Goal: Download file/media

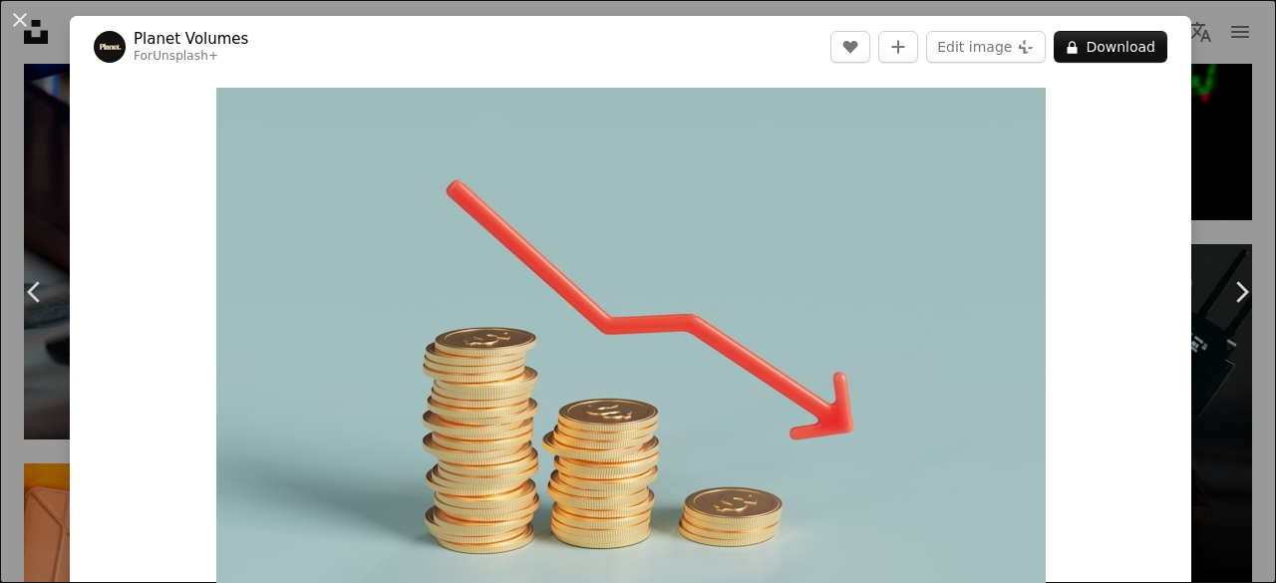
scroll to position [1329, 0]
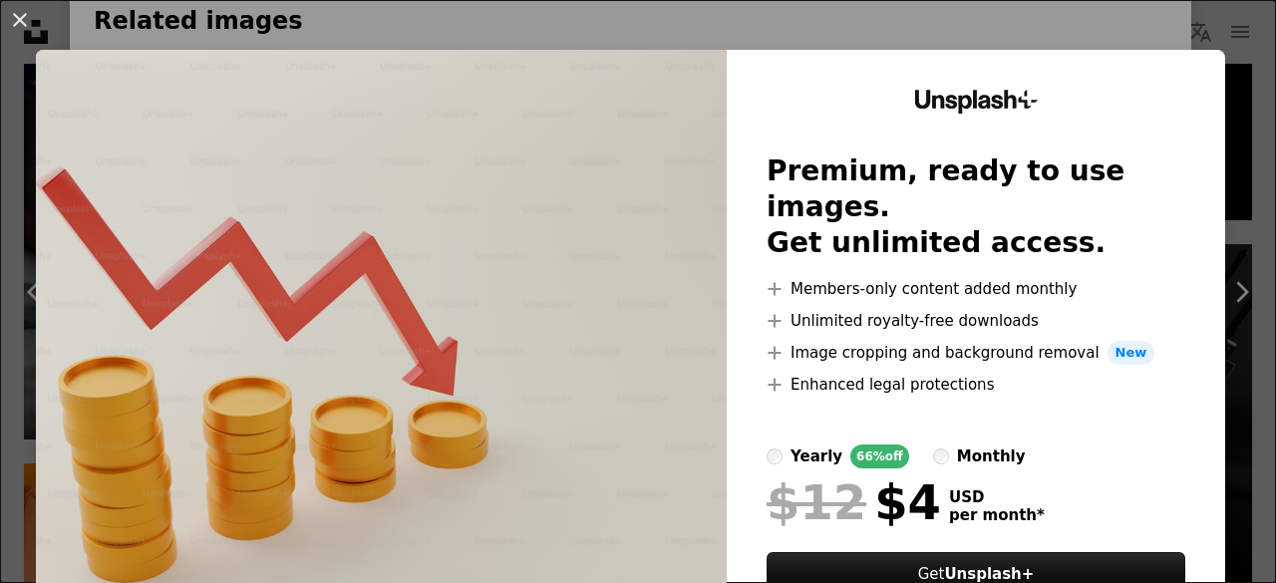
click at [414, 31] on div "An X shape Unsplash+ Premium, ready to use images. Get unlimited access. A plus…" at bounding box center [638, 291] width 1276 height 583
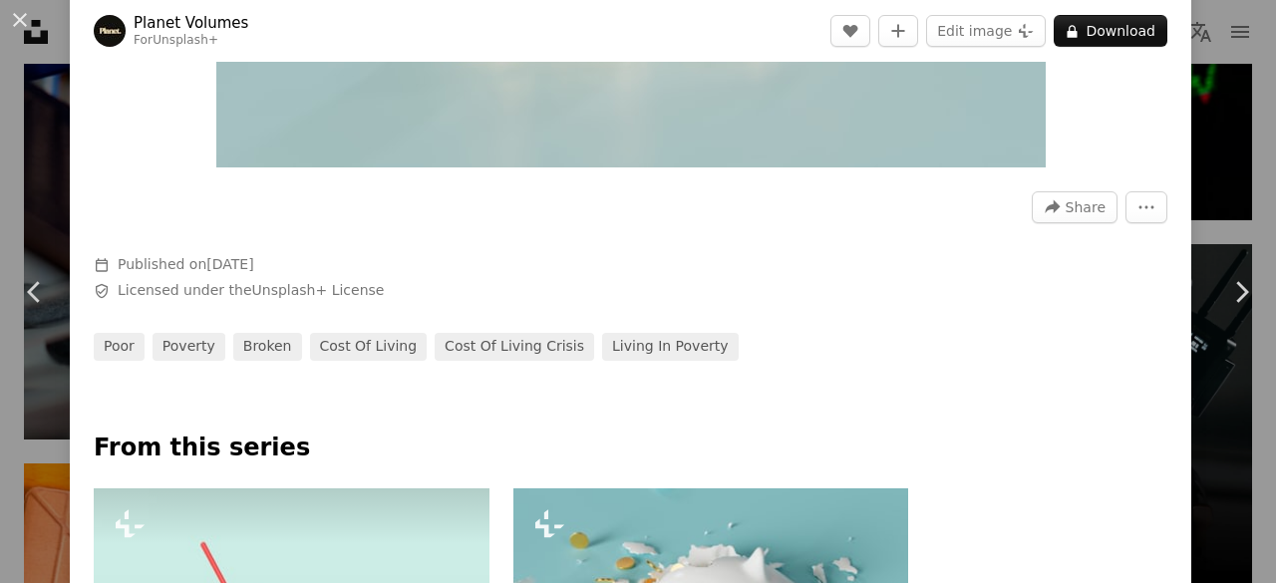
scroll to position [997, 0]
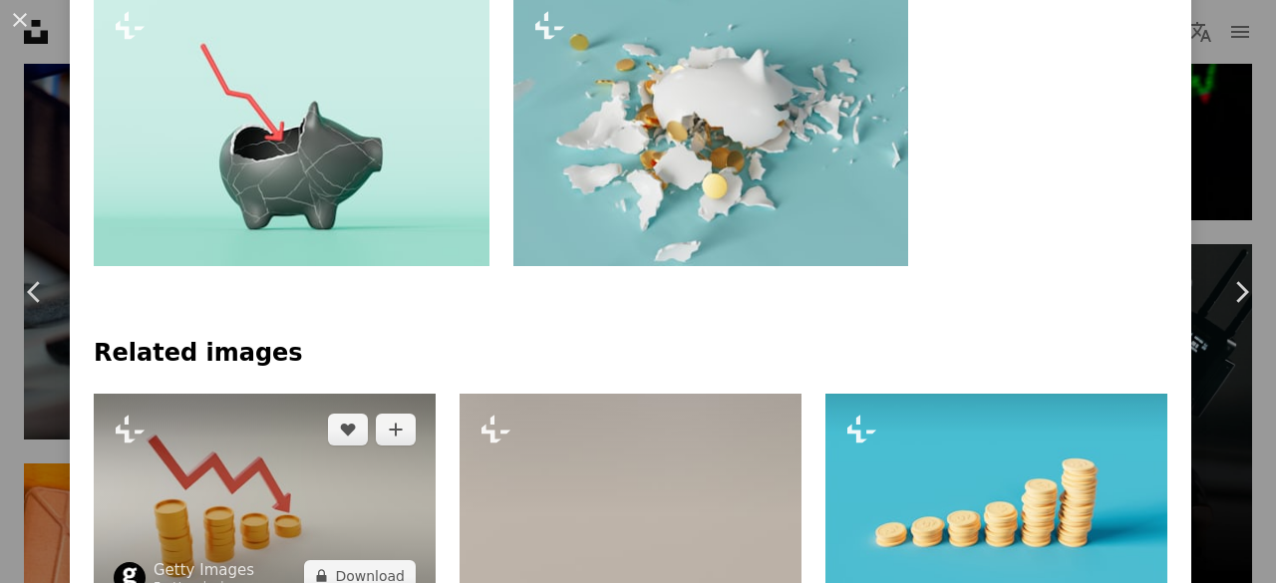
click at [292, 490] on img at bounding box center [265, 503] width 342 height 218
